Goal: Information Seeking & Learning: Check status

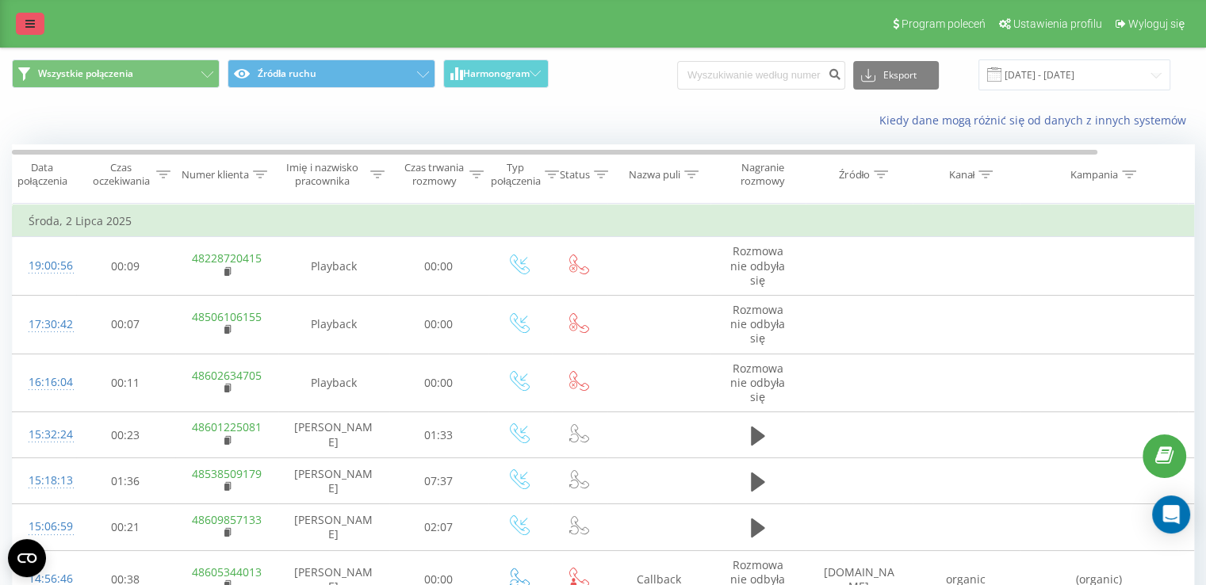
click at [36, 19] on link at bounding box center [30, 24] width 29 height 22
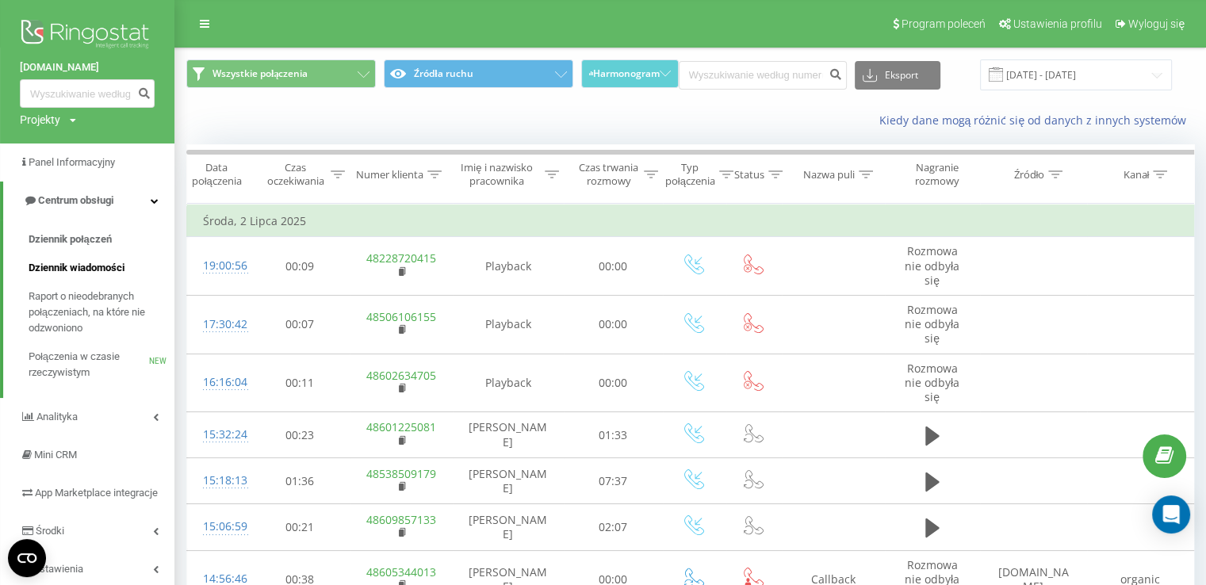
click at [104, 269] on span "Dziennik wiadomości" at bounding box center [77, 268] width 96 height 16
click at [80, 233] on span "Dziennik połączeń" at bounding box center [70, 239] width 83 height 16
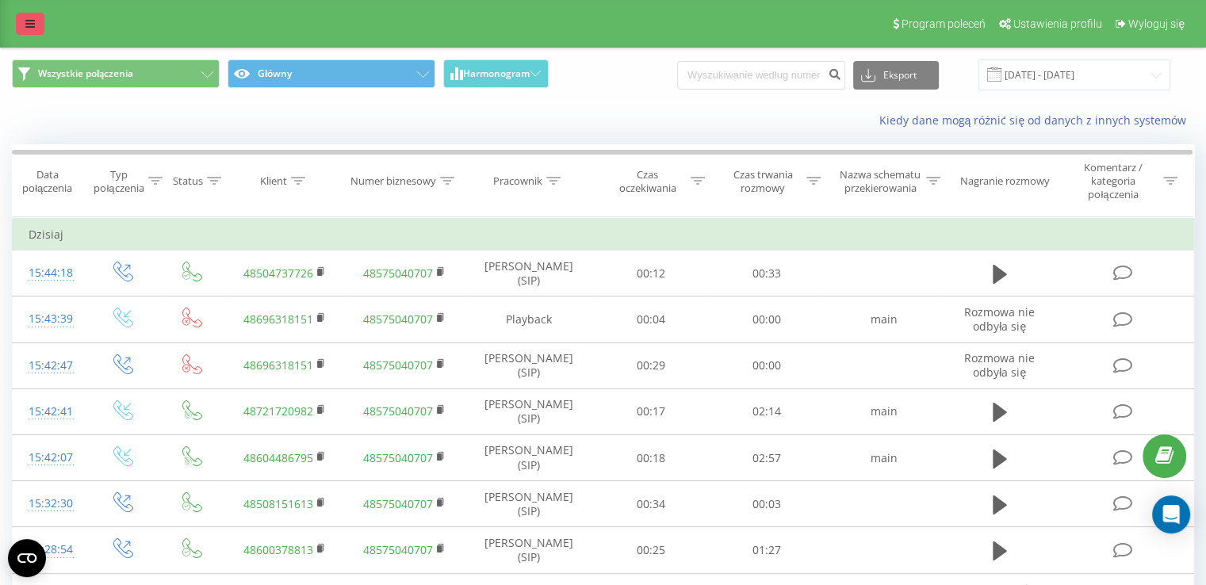
click at [36, 18] on link at bounding box center [30, 24] width 29 height 22
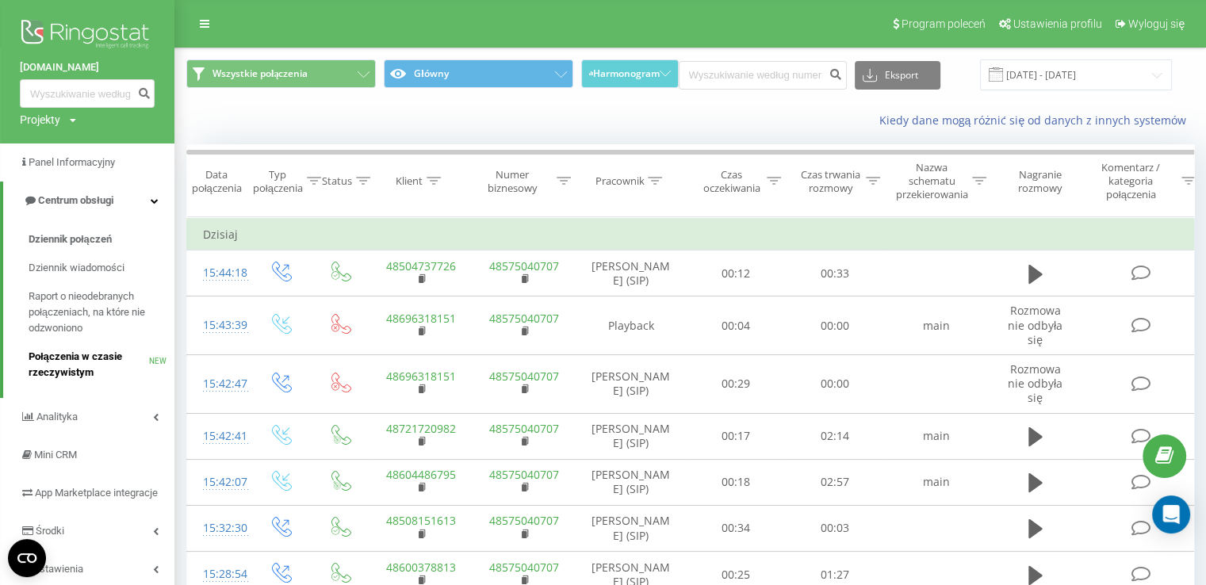
click at [114, 353] on span "Połączenia w czasie rzeczywistym" at bounding box center [89, 365] width 120 height 32
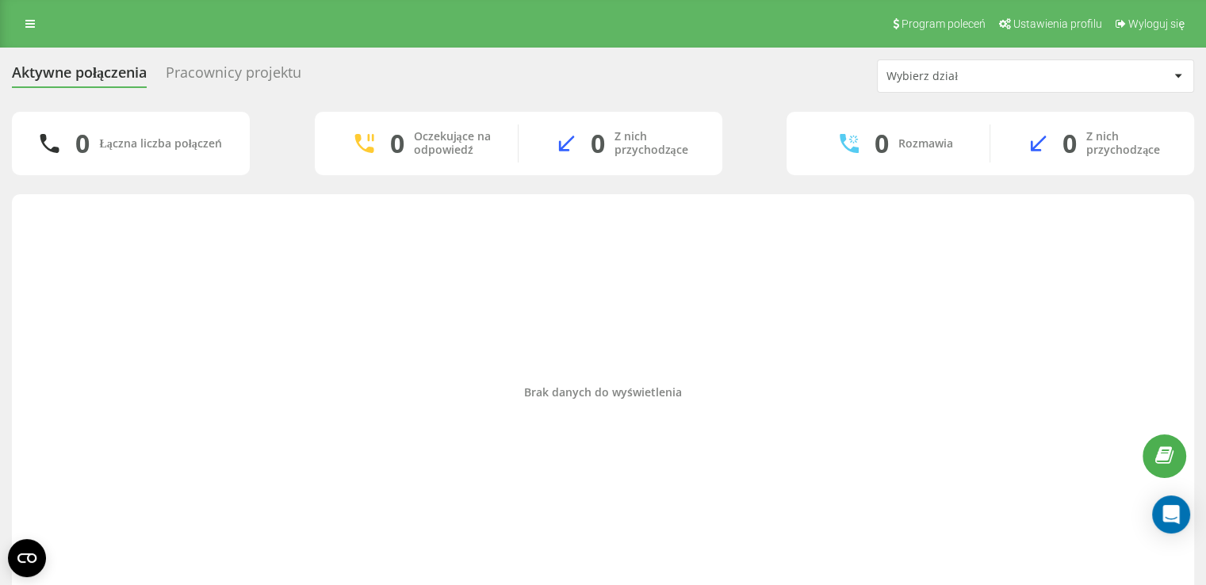
click at [239, 67] on div "Pracownicy projektu" at bounding box center [234, 76] width 136 height 25
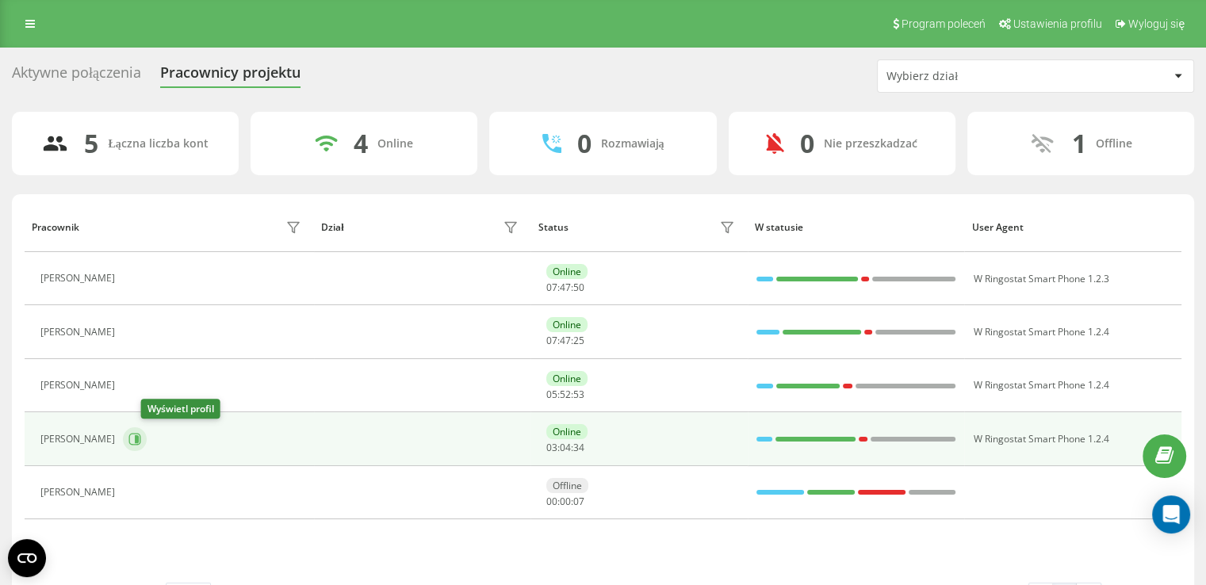
click at [139, 435] on icon at bounding box center [137, 439] width 4 height 8
